Goal: Information Seeking & Learning: Learn about a topic

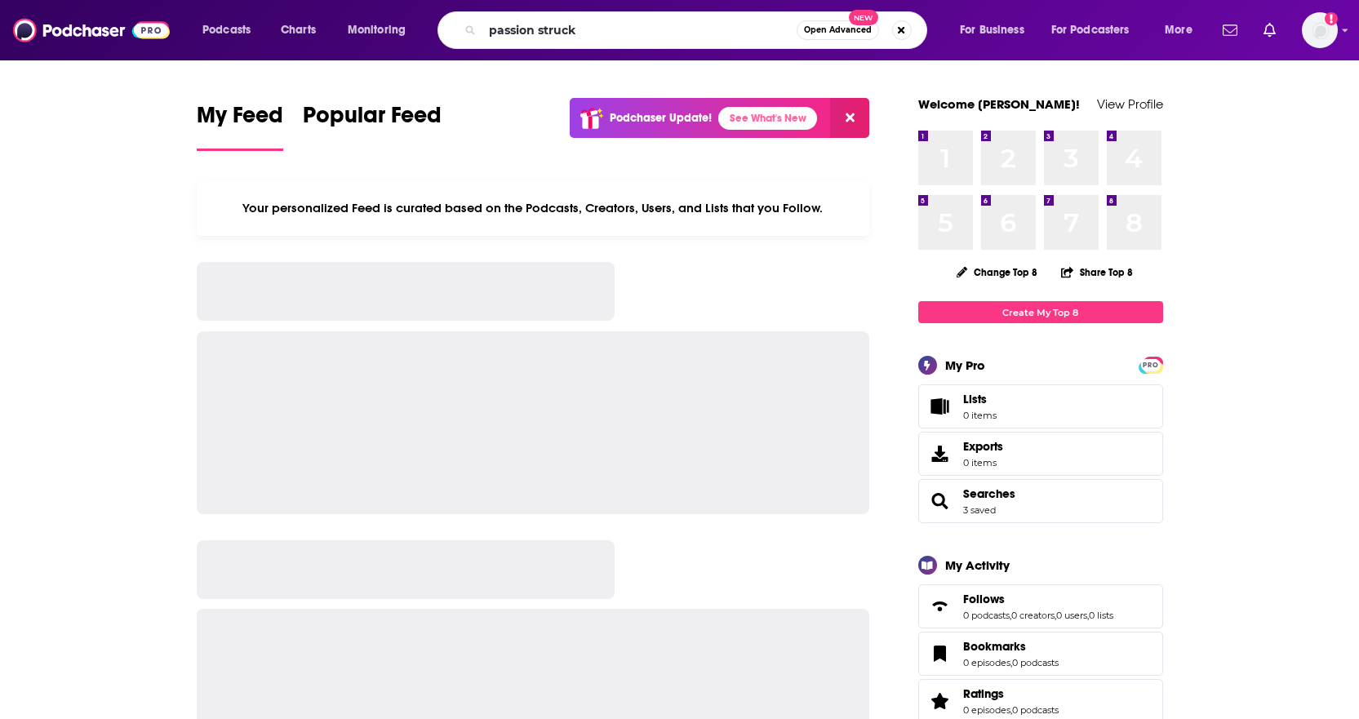
type input "passion struck"
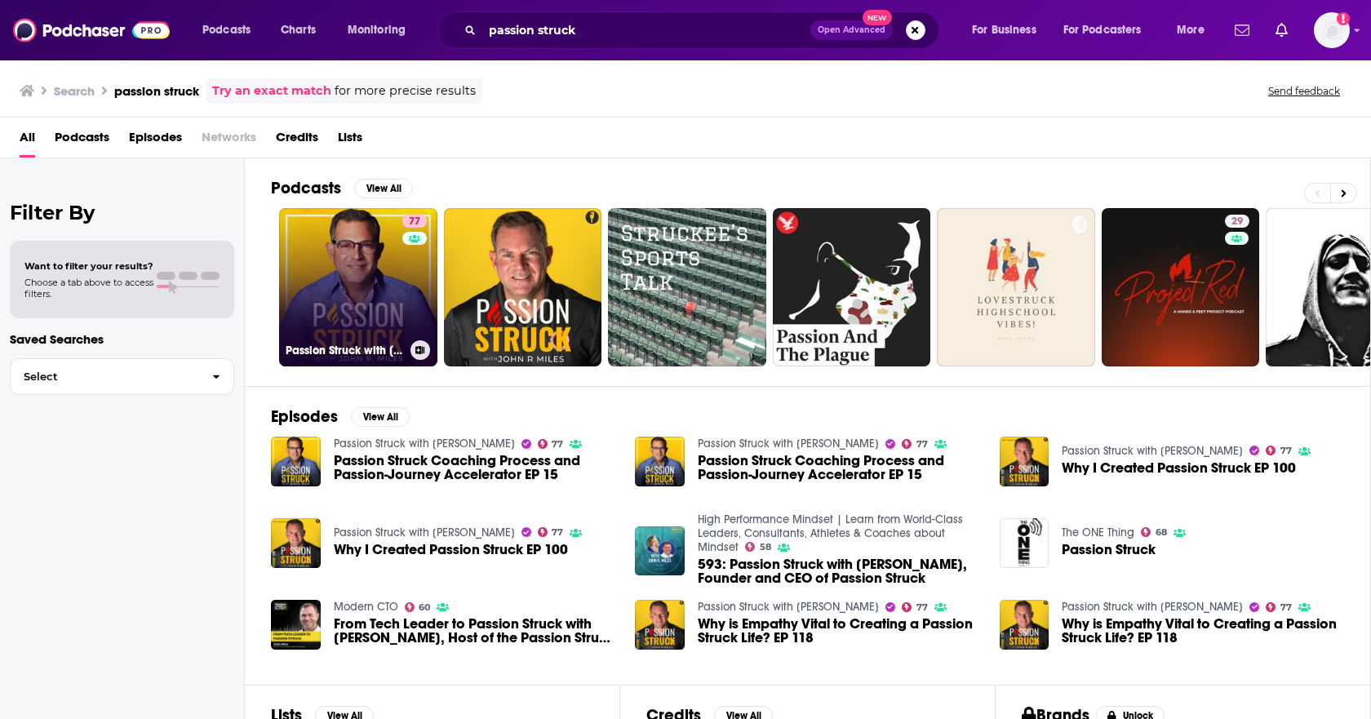
click at [336, 282] on link "77 Passion Struck with [PERSON_NAME]" at bounding box center [358, 287] width 158 height 158
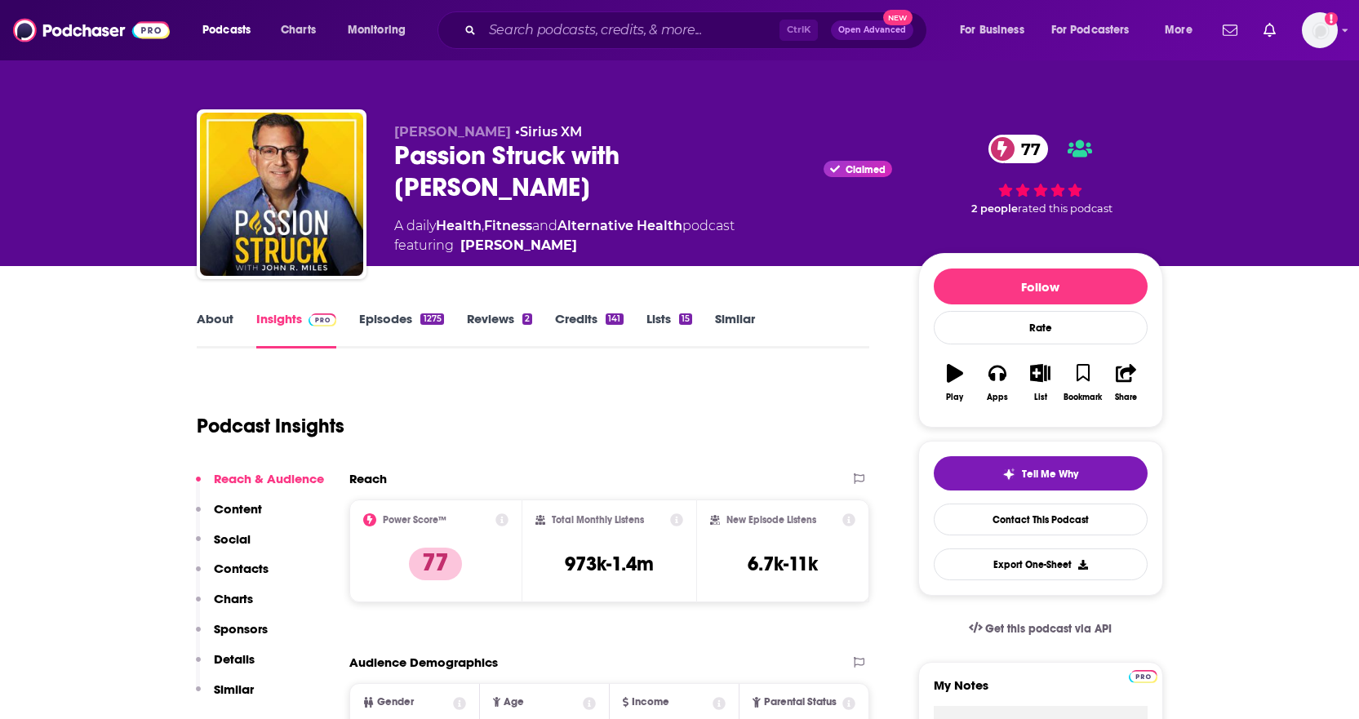
click at [382, 329] on link "Episodes 1275" at bounding box center [401, 330] width 84 height 38
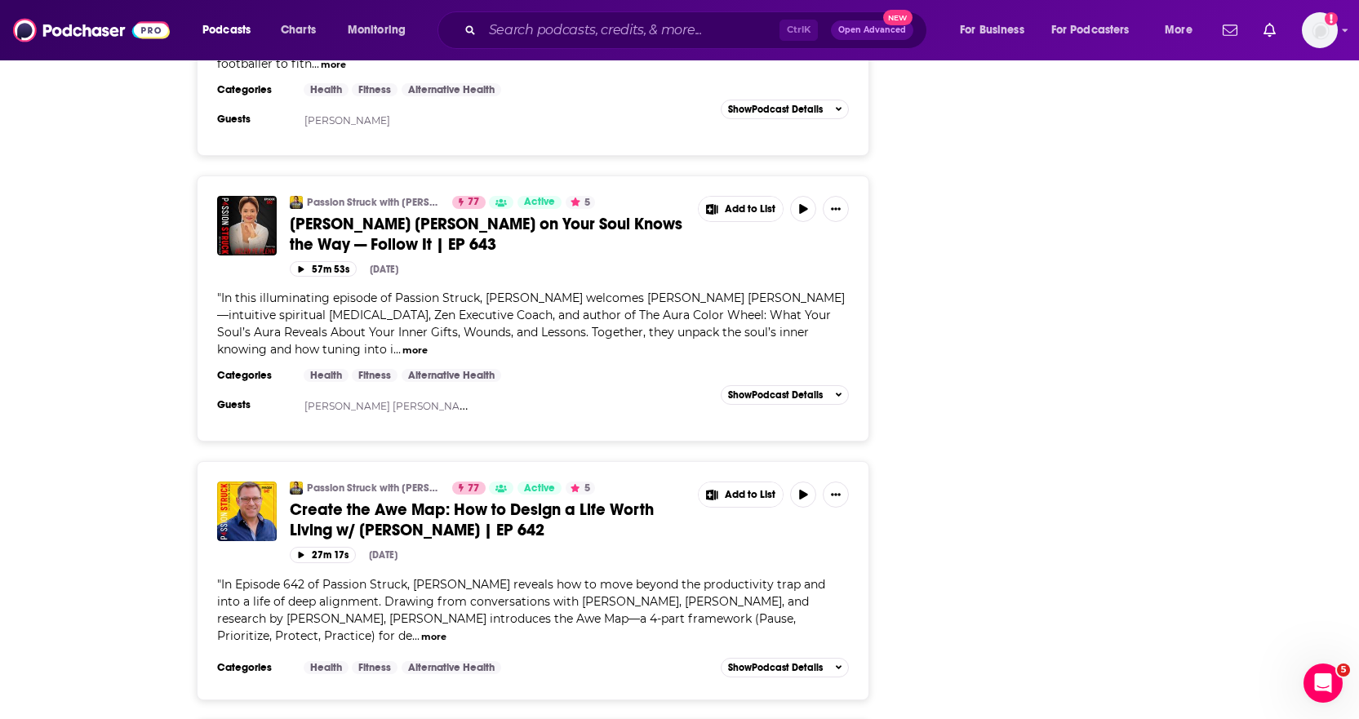
scroll to position [5143, 0]
